Goal: Navigation & Orientation: Find specific page/section

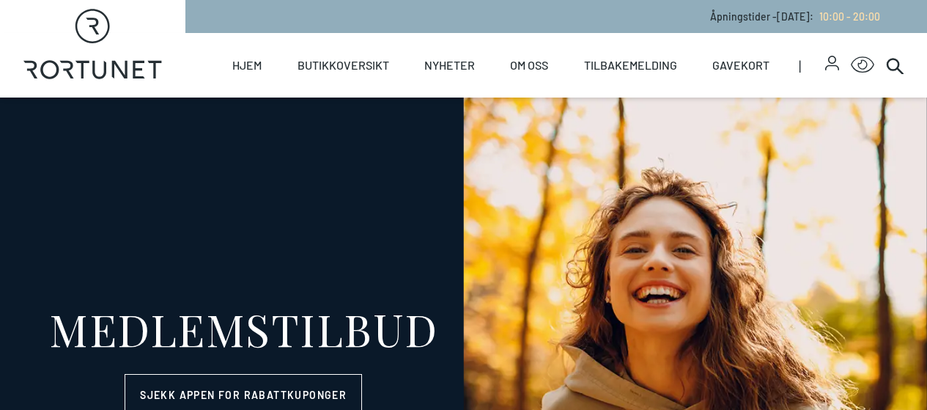
select select "NO"
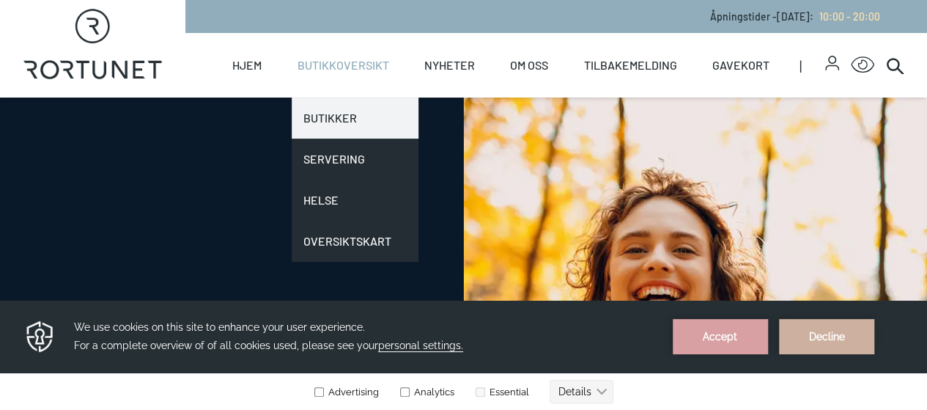
click at [349, 119] on link "Butikker" at bounding box center [355, 117] width 127 height 41
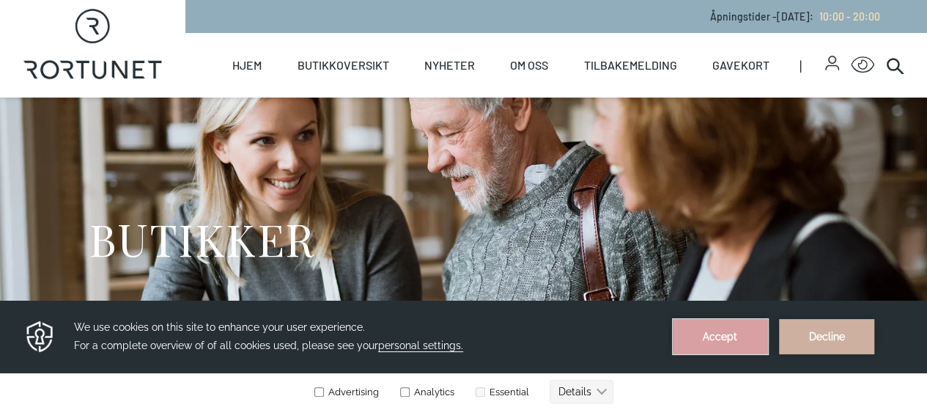
click at [714, 341] on button "Accept" at bounding box center [720, 336] width 95 height 35
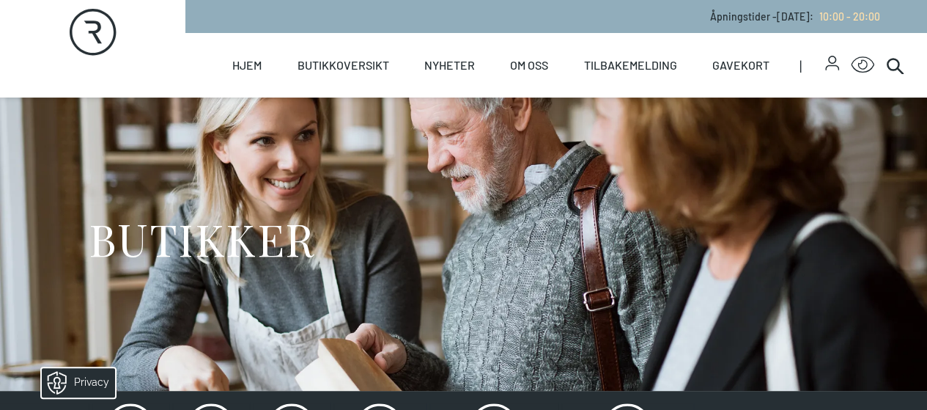
scroll to position [229, 0]
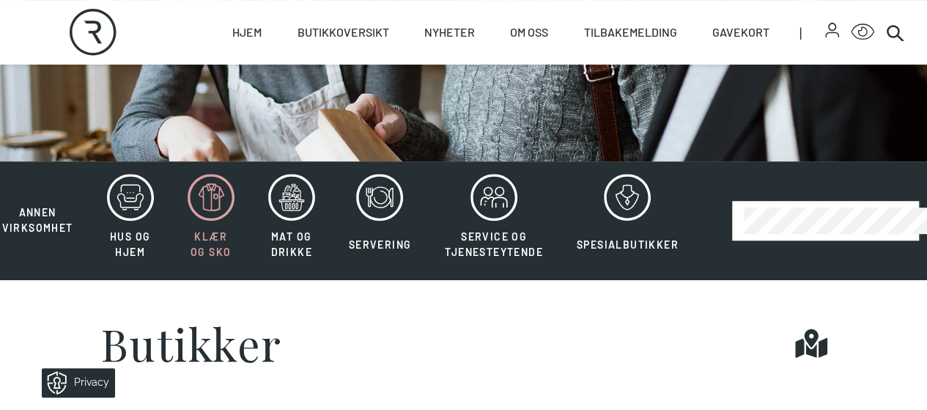
click at [202, 221] on icon at bounding box center [211, 197] width 47 height 47
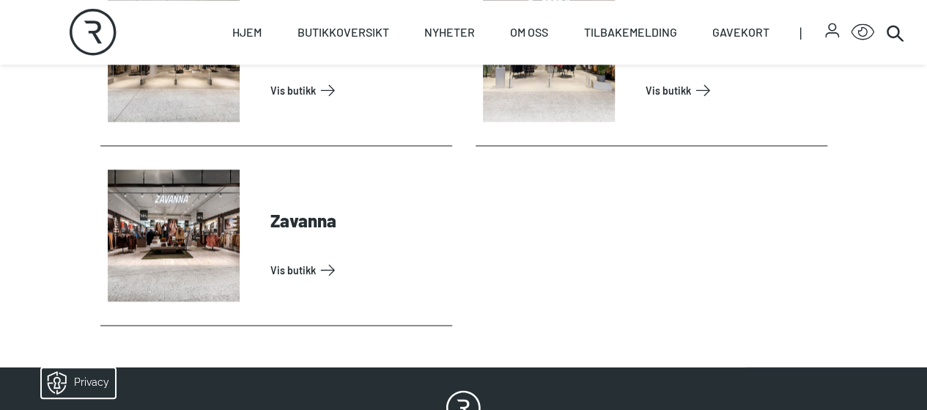
scroll to position [1045, 0]
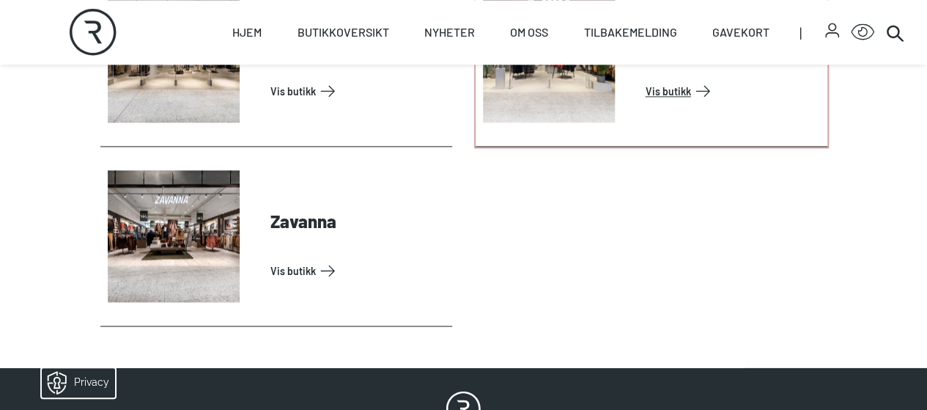
click at [645, 103] on link "Vis butikk" at bounding box center [733, 90] width 176 height 23
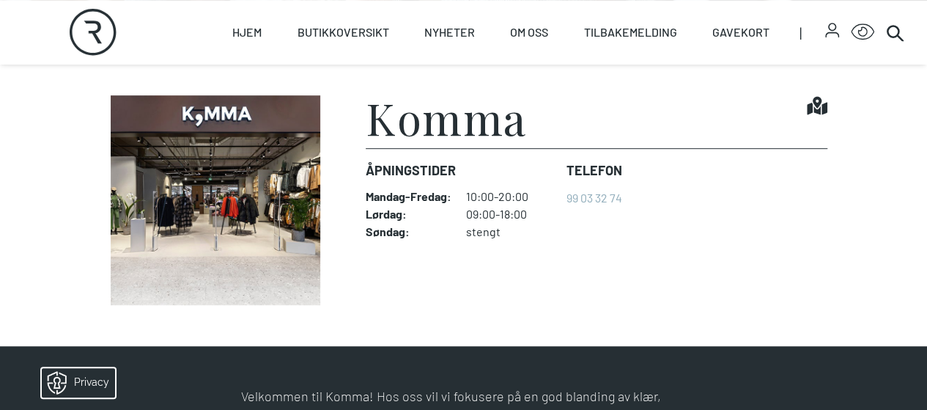
scroll to position [318, 0]
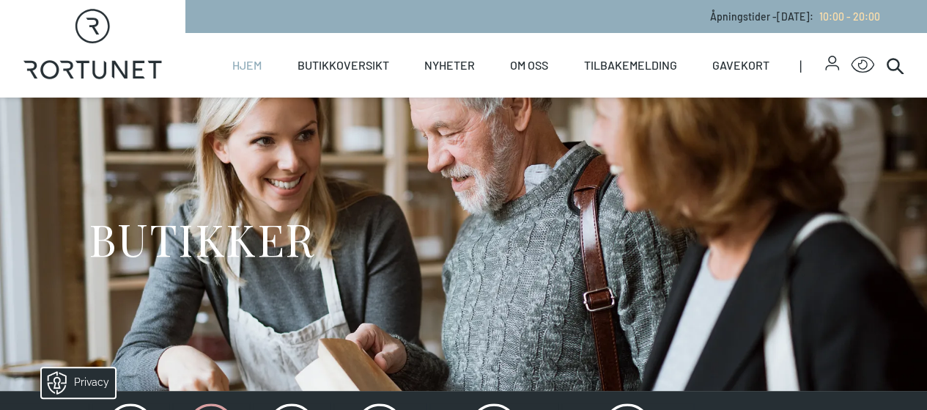
click at [253, 69] on link "Hjem" at bounding box center [246, 65] width 29 height 64
select select "NO"
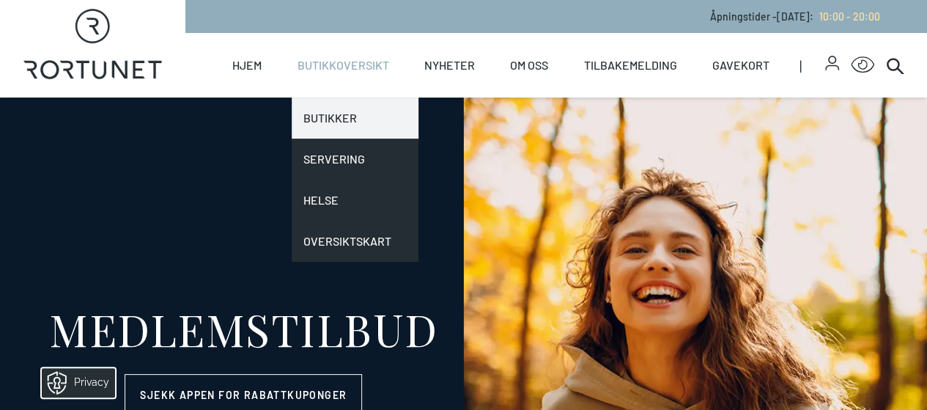
click at [322, 114] on link "Butikker" at bounding box center [355, 117] width 127 height 41
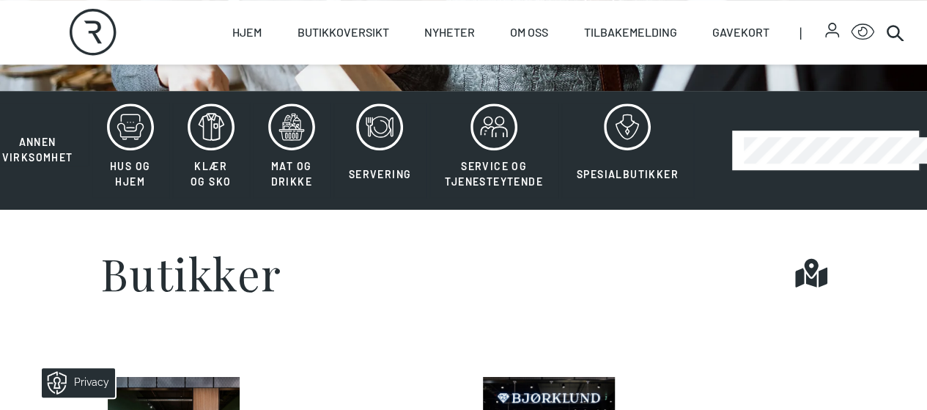
scroll to position [300, 0]
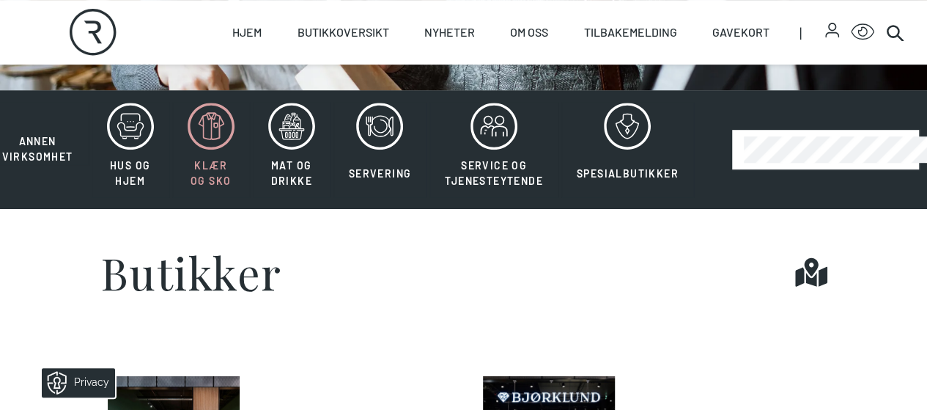
click at [204, 149] on icon at bounding box center [211, 126] width 47 height 47
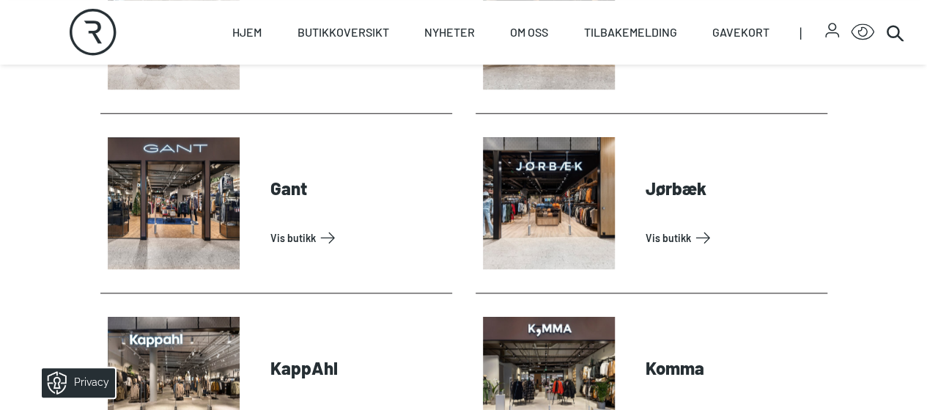
scroll to position [722, 0]
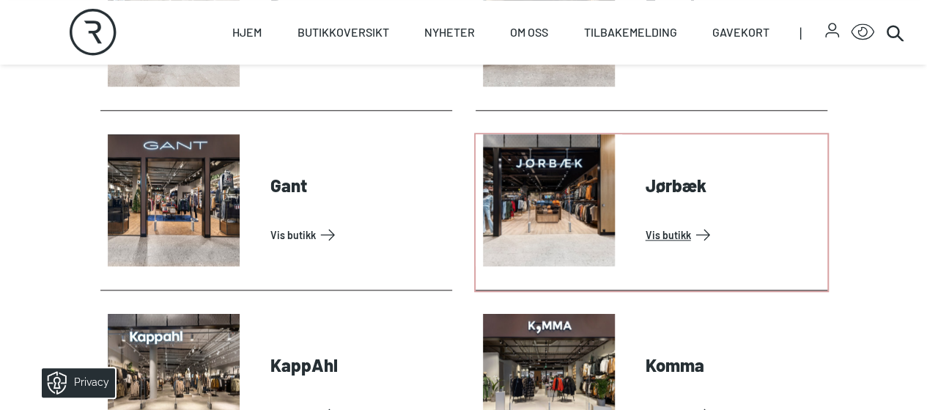
click at [645, 223] on link "Vis butikk" at bounding box center [733, 234] width 176 height 23
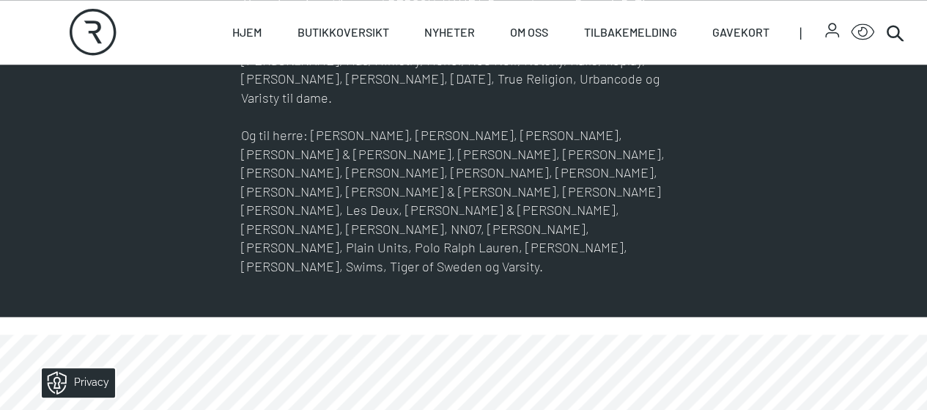
scroll to position [861, 0]
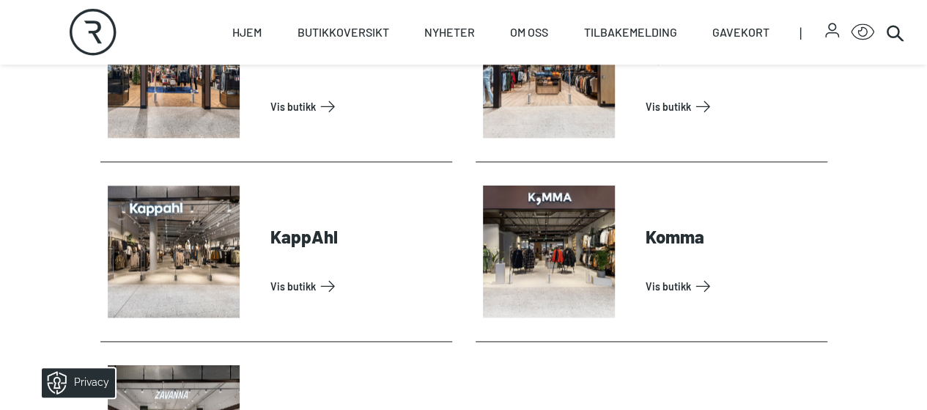
scroll to position [1024, 0]
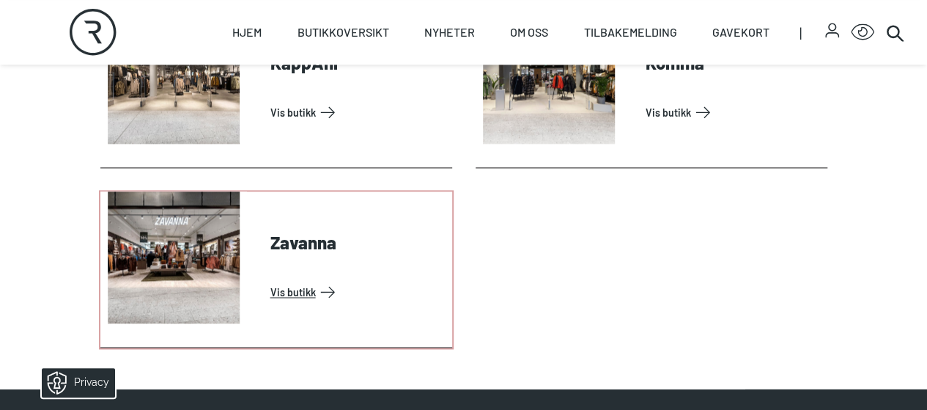
click at [314, 280] on link "Vis butikk" at bounding box center [358, 291] width 176 height 23
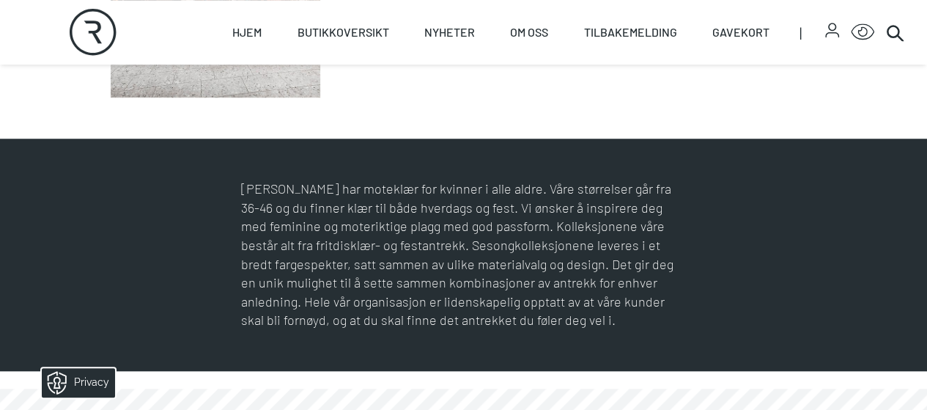
scroll to position [547, 0]
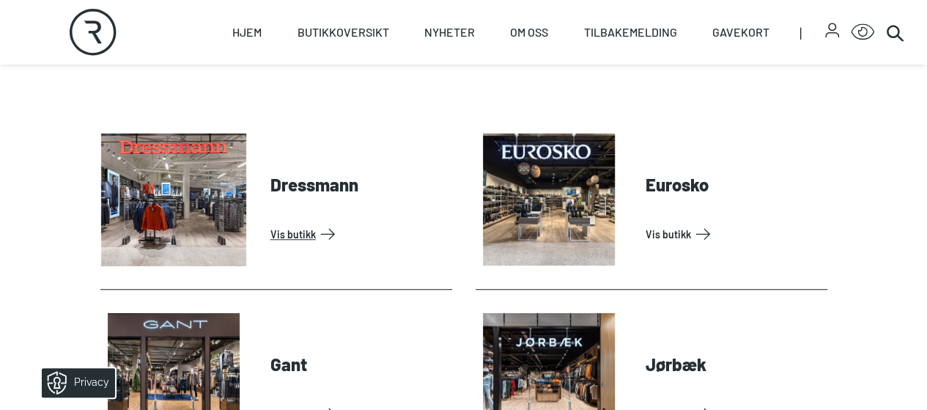
scroll to position [540, 0]
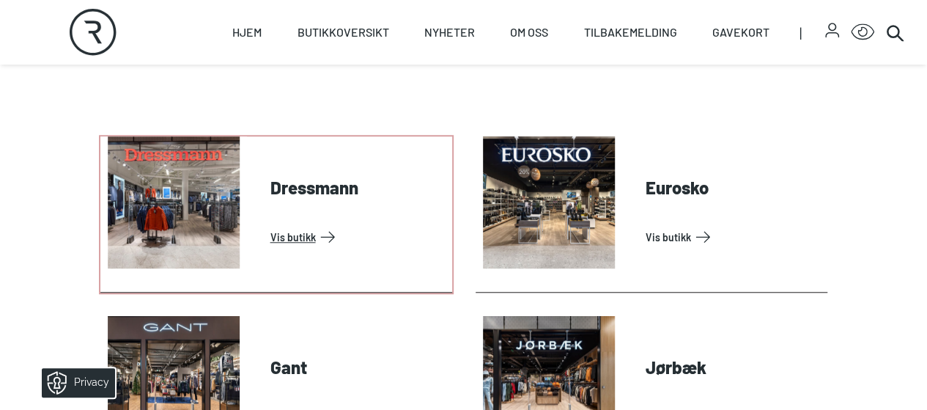
click at [270, 242] on link "Vis butikk" at bounding box center [358, 236] width 176 height 23
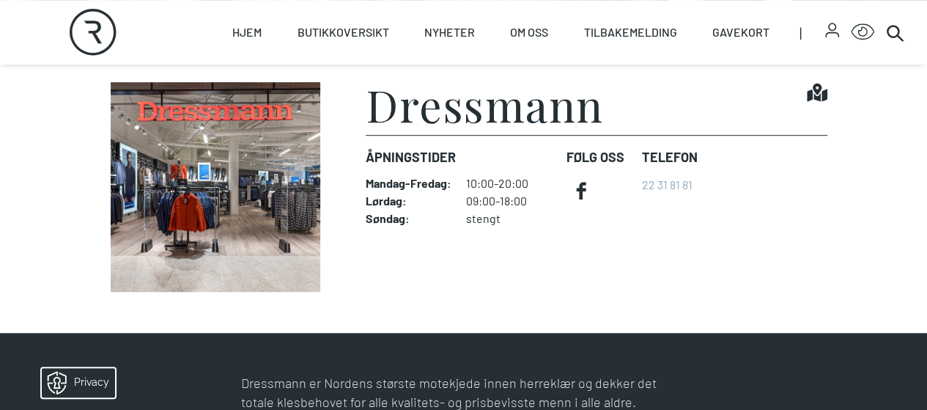
scroll to position [364, 0]
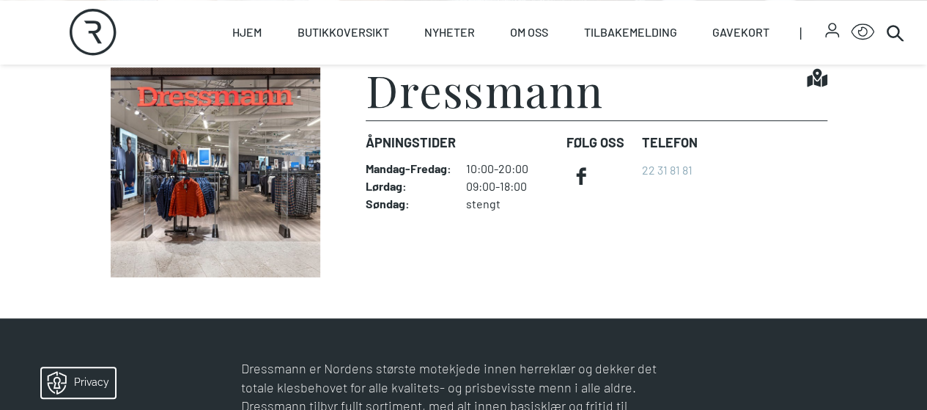
click at [223, 237] on img at bounding box center [215, 172] width 231 height 210
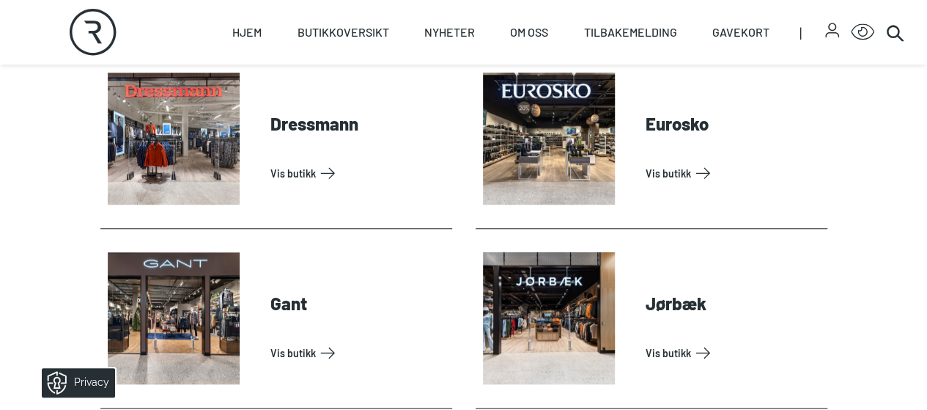
scroll to position [760, 0]
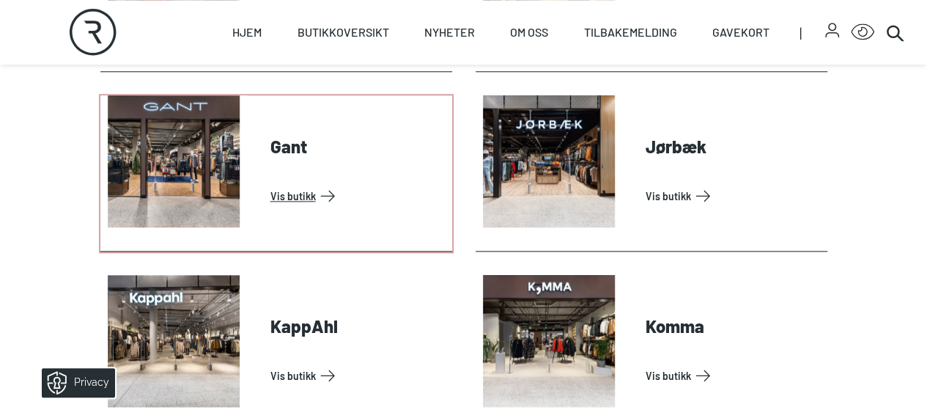
click at [270, 199] on link "Vis butikk" at bounding box center [358, 195] width 176 height 23
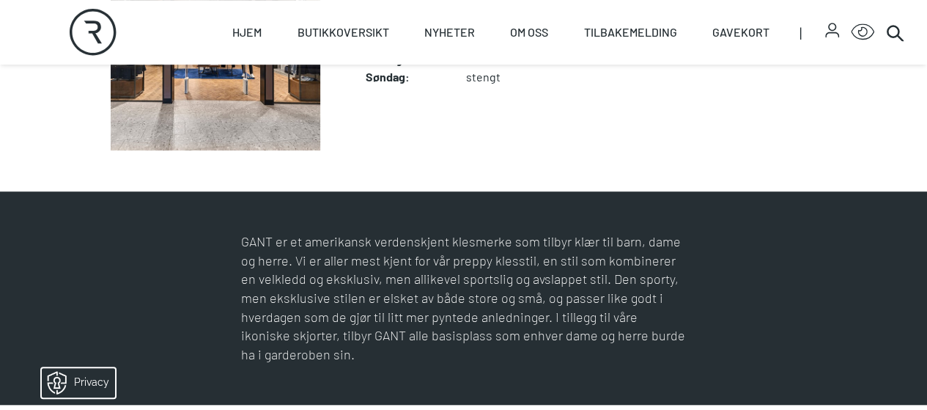
scroll to position [416, 0]
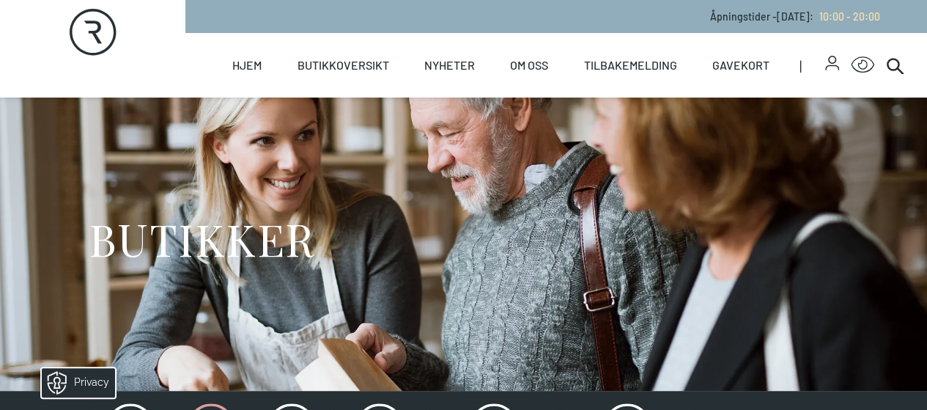
scroll to position [300, 0]
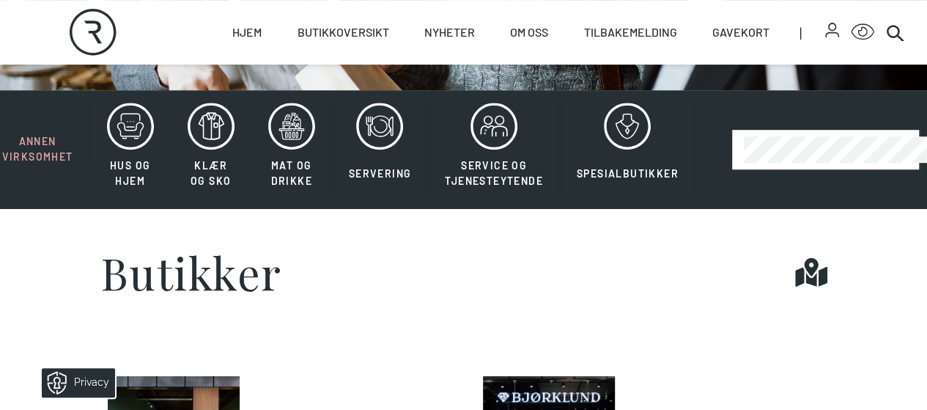
click at [42, 163] on span "Annen virksomhet" at bounding box center [37, 149] width 71 height 28
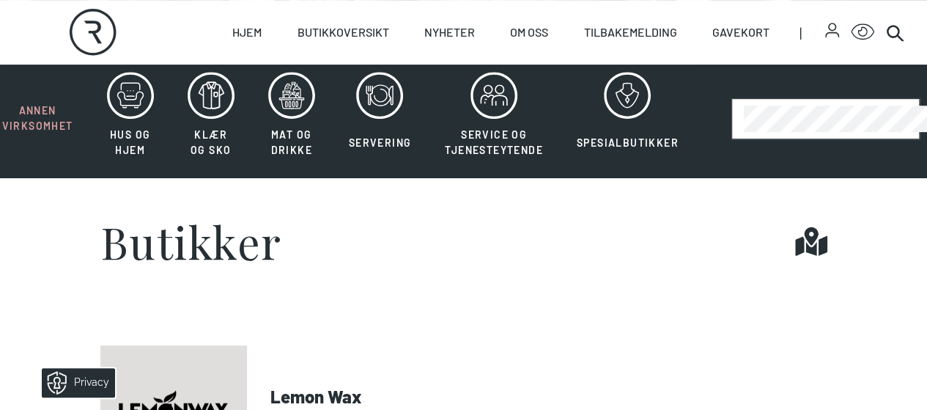
scroll to position [330, 0]
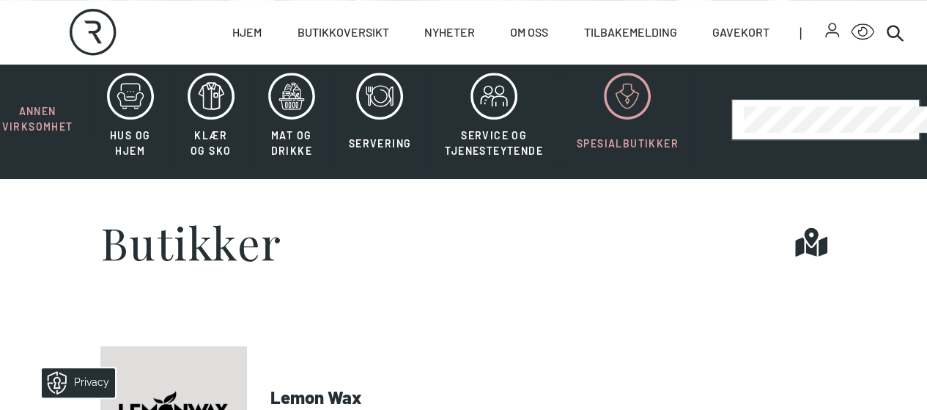
click at [641, 119] on icon at bounding box center [627, 96] width 47 height 47
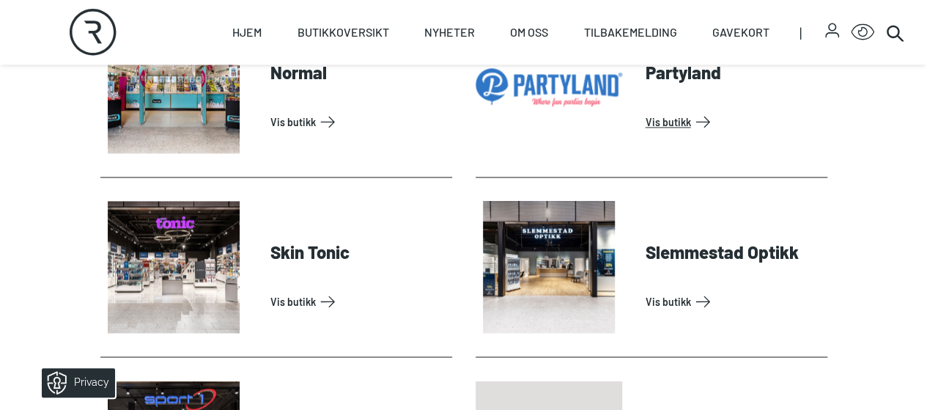
scroll to position [1207, 0]
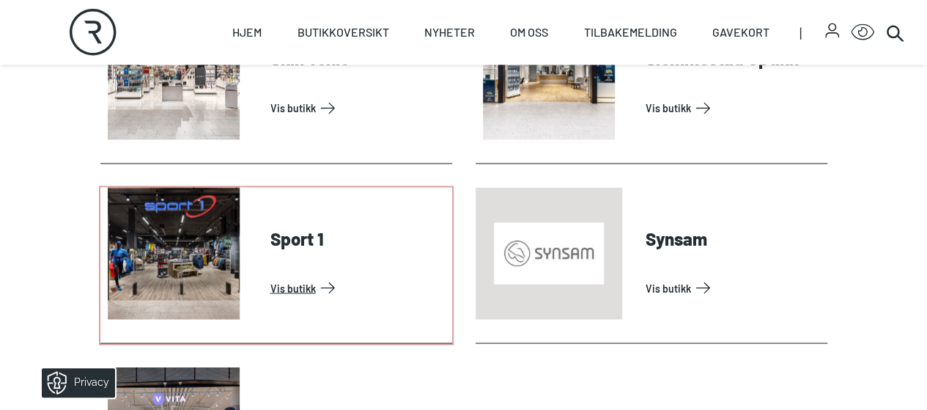
click at [270, 275] on link "Vis butikk" at bounding box center [358, 286] width 176 height 23
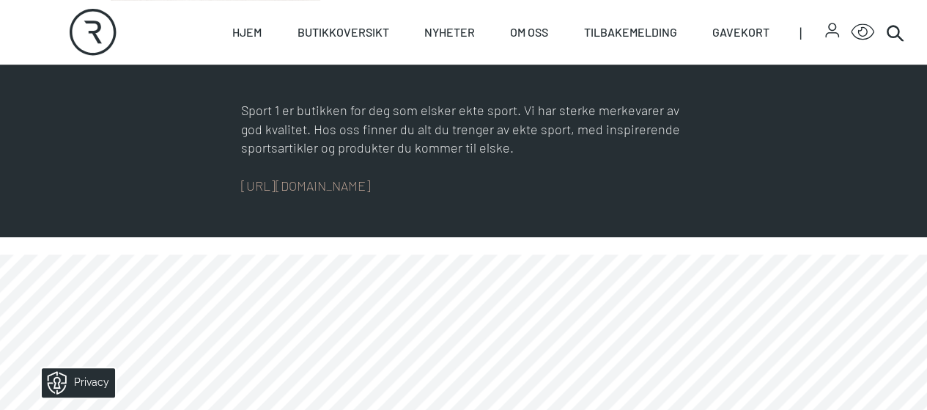
scroll to position [624, 0]
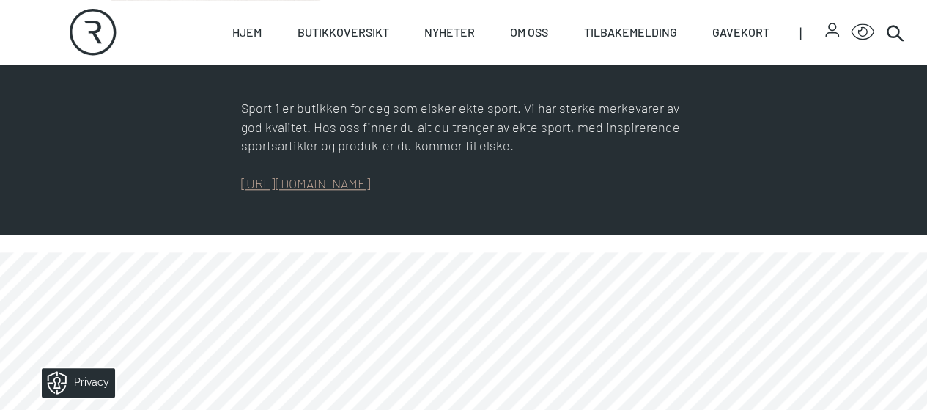
click at [325, 191] on link "[URL][DOMAIN_NAME]" at bounding box center [306, 183] width 130 height 16
